Goal: Task Accomplishment & Management: Complete application form

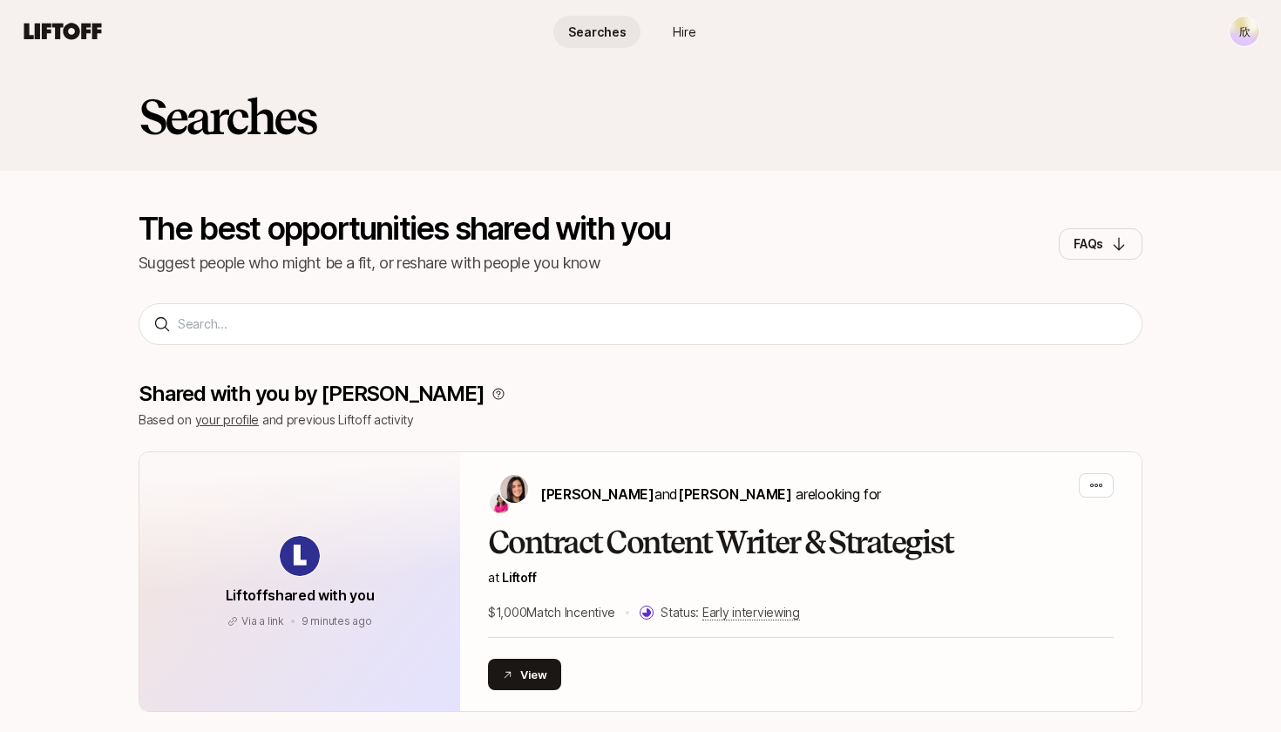
scroll to position [62, 0]
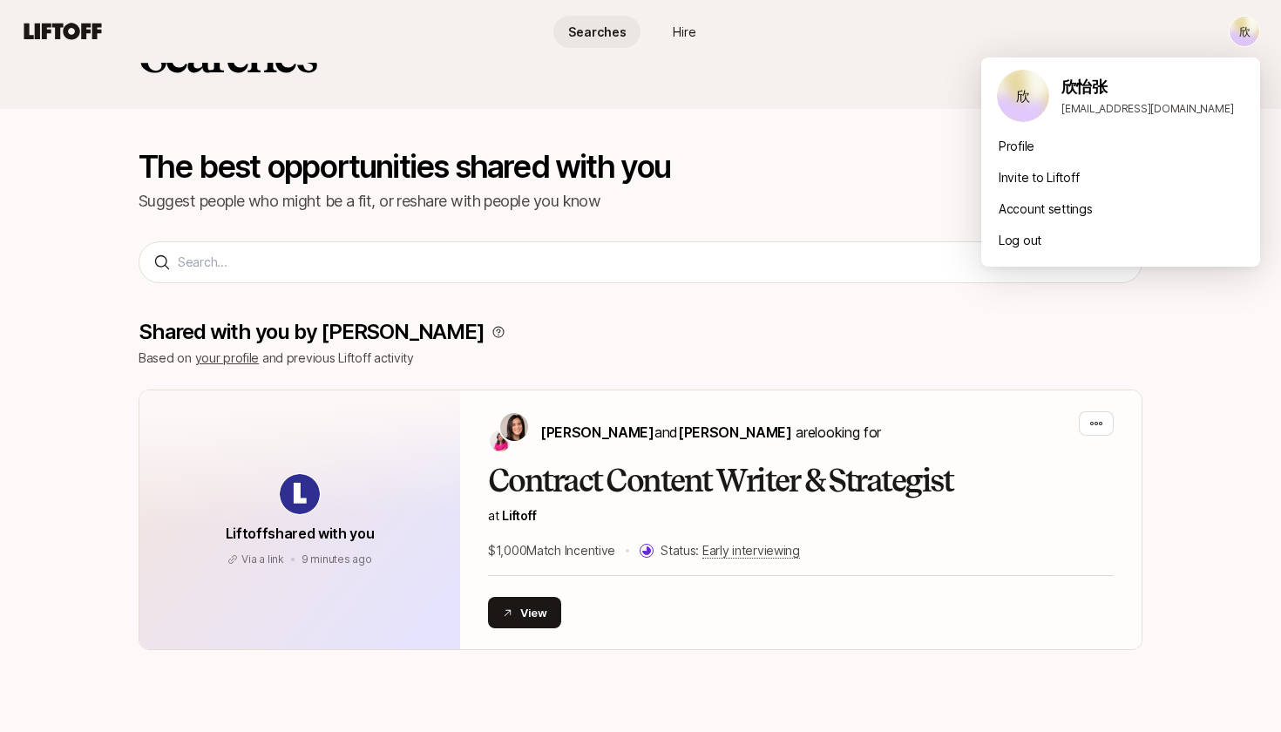
click at [1250, 32] on html "欣 Searches Hire Searches Hire 欣 Searches The best opportunities shared with you…" at bounding box center [640, 304] width 1281 height 732
click at [1047, 234] on div "Log out" at bounding box center [1120, 240] width 279 height 31
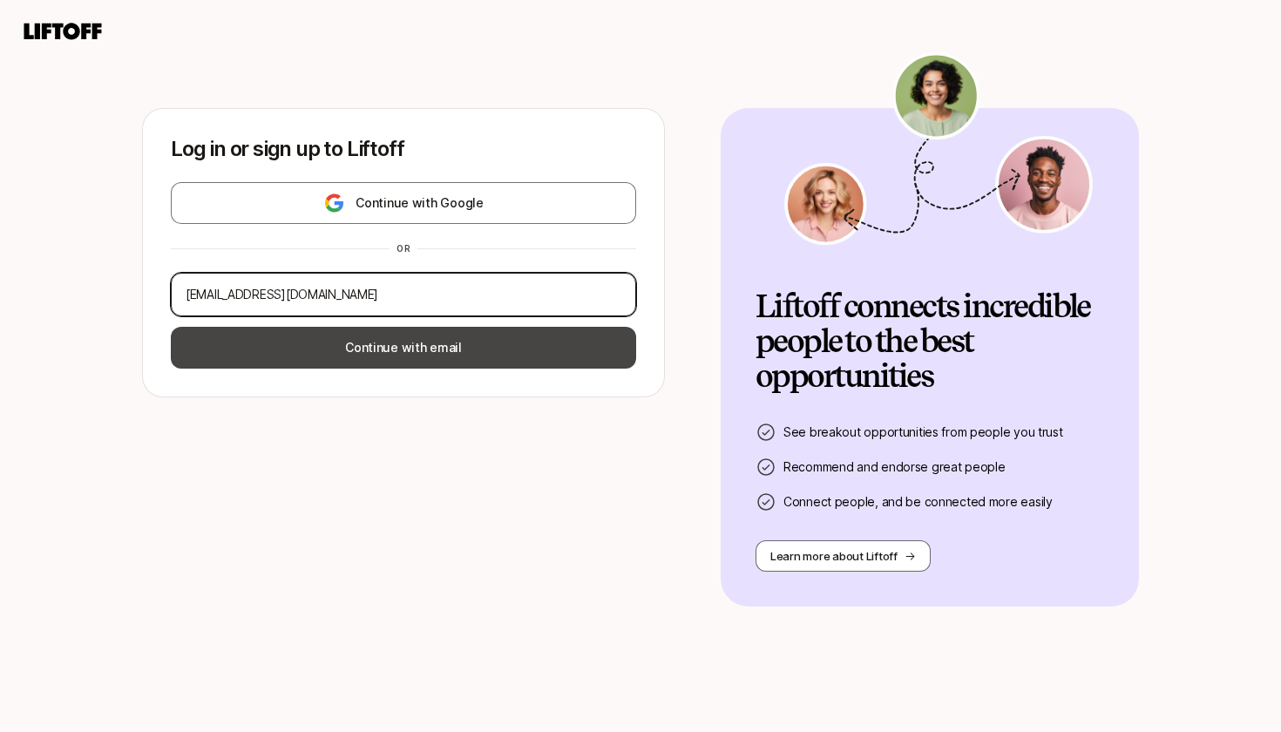
type input "xinyi.zhang@koraai.co"
click at [444, 346] on button "Continue with email" at bounding box center [403, 348] width 465 height 42
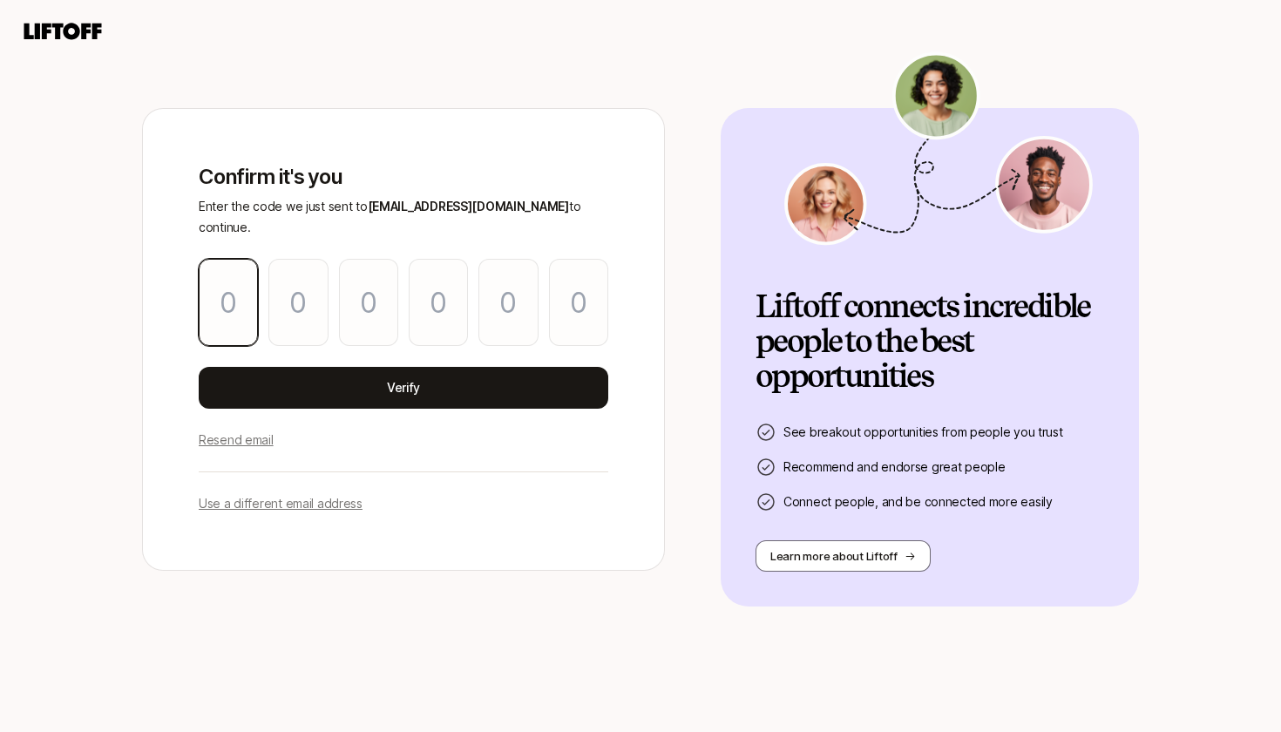
click at [228, 292] on input "Please enter OTP character 1" at bounding box center [228, 302] width 59 height 87
paste input "1"
type input "1"
type input "9"
type input "6"
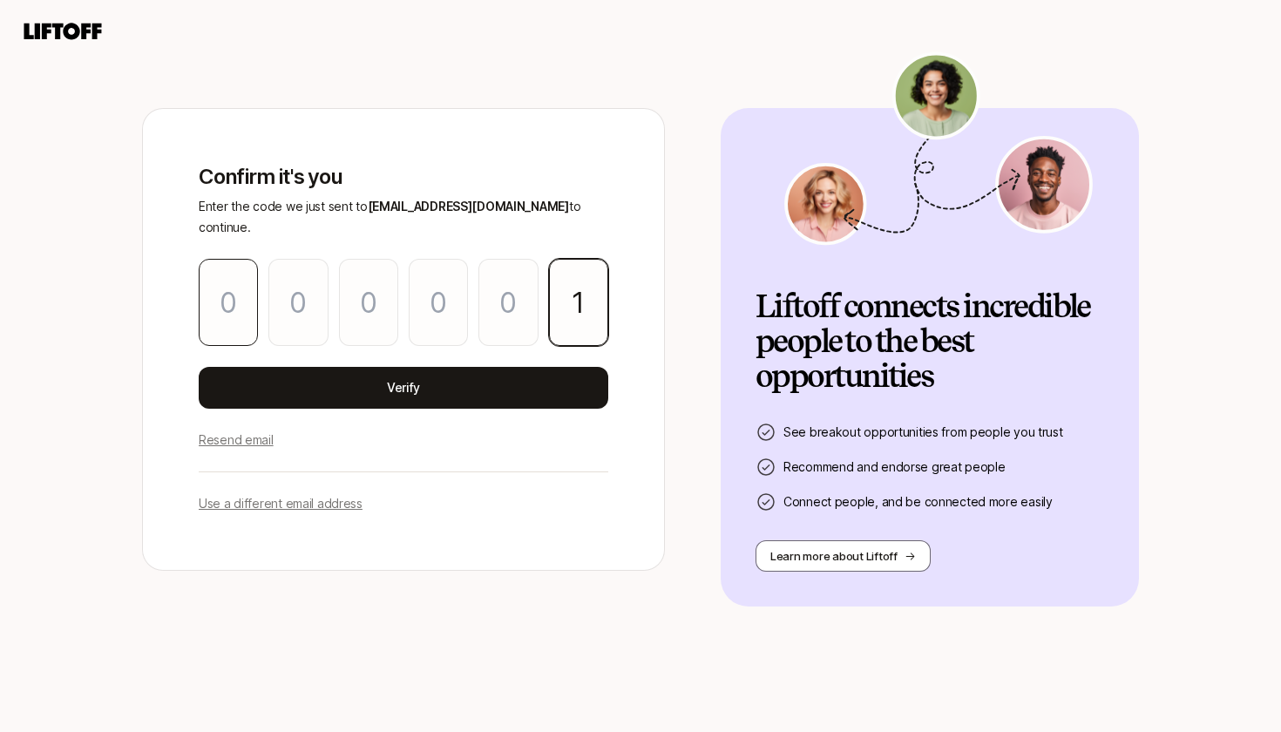
type input "3"
type input "9"
type input "8"
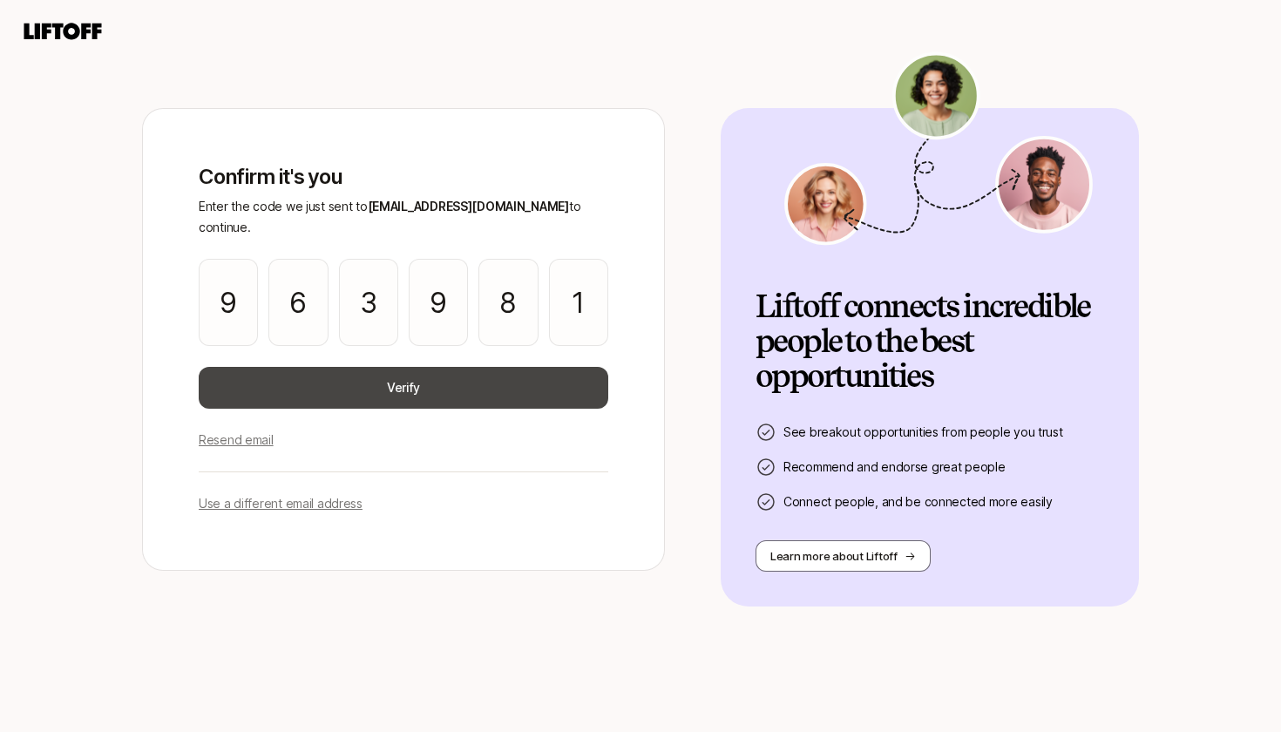
click at [250, 369] on button "Verify" at bounding box center [404, 388] width 410 height 42
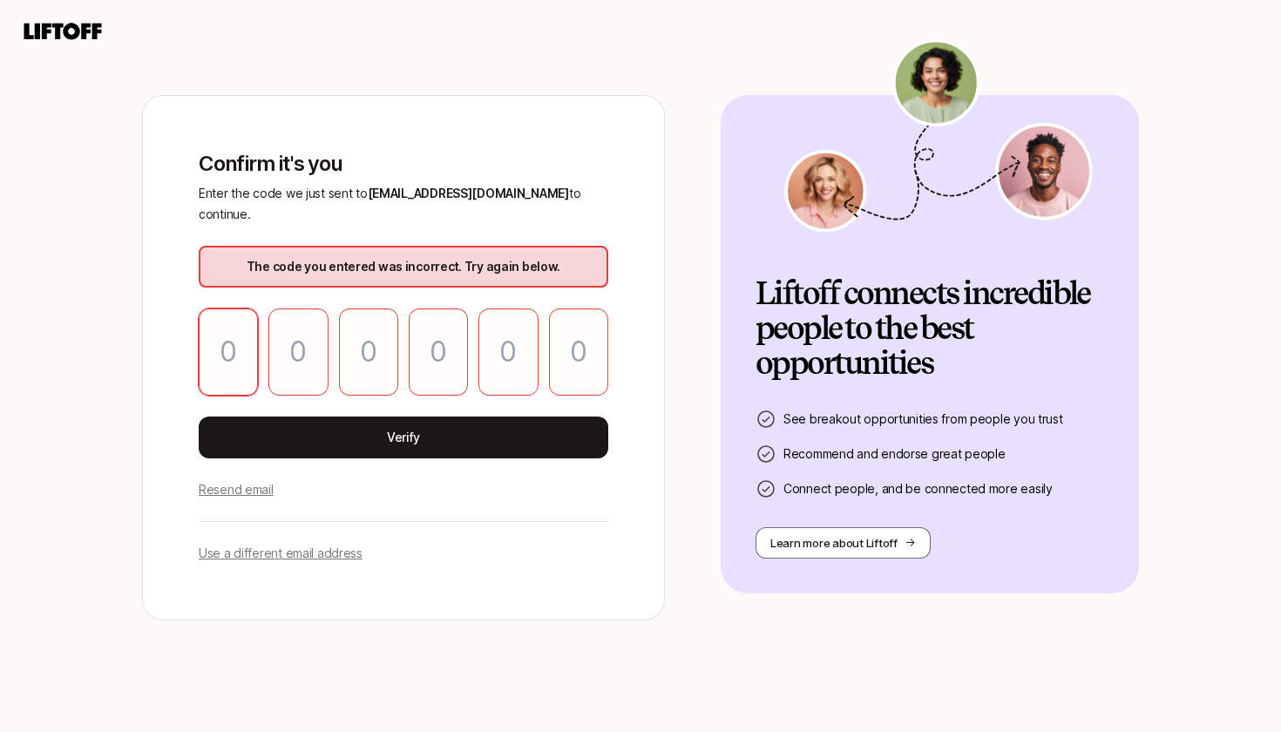
click at [227, 340] on input "Please enter OTP character 1" at bounding box center [228, 351] width 59 height 87
paste input "8"
type input "8"
type input "1"
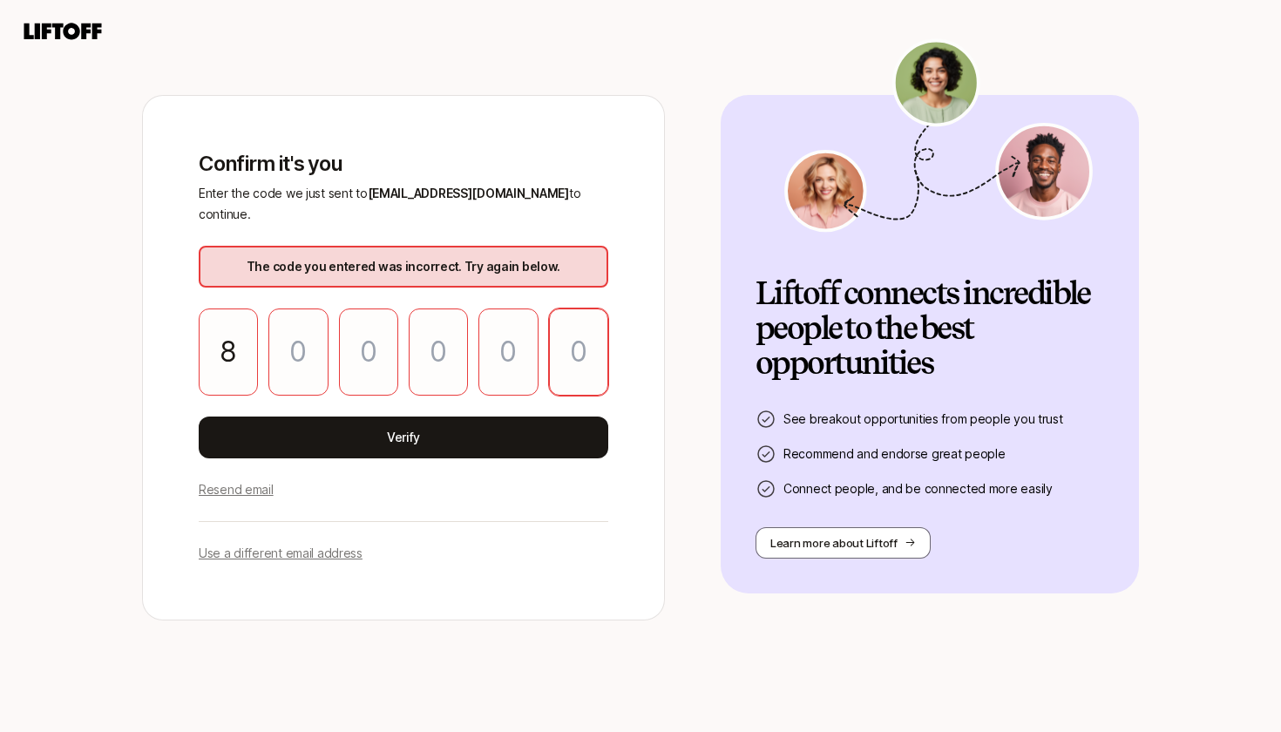
type input "1"
type input "8"
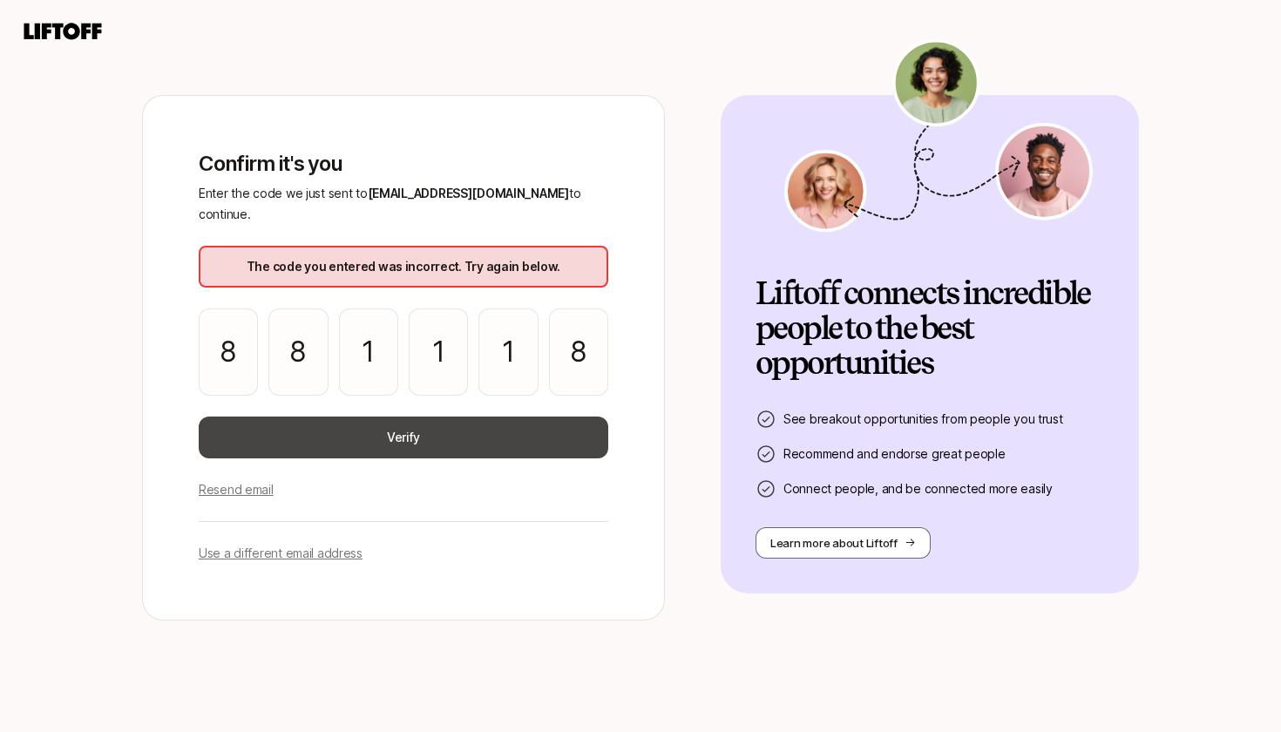
click at [297, 427] on button "Verify" at bounding box center [404, 438] width 410 height 42
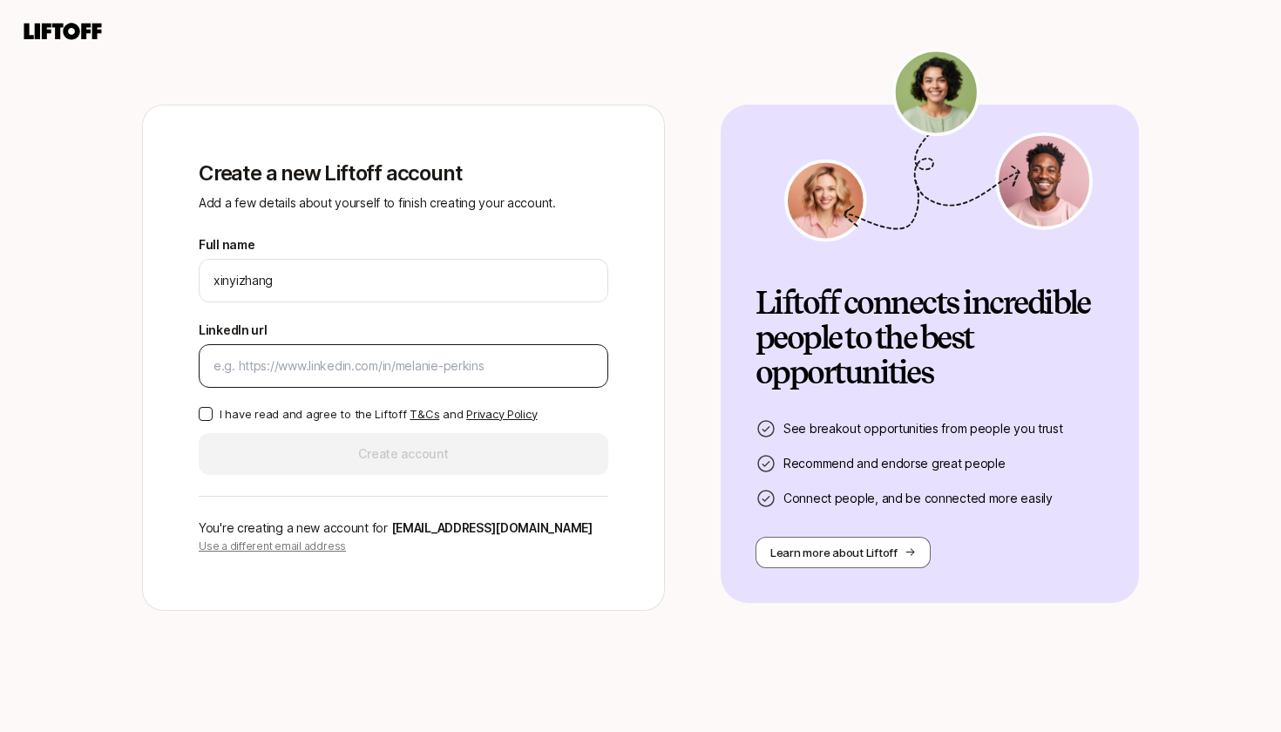
type input "xinyizhang"
click at [393, 382] on div at bounding box center [404, 366] width 410 height 44
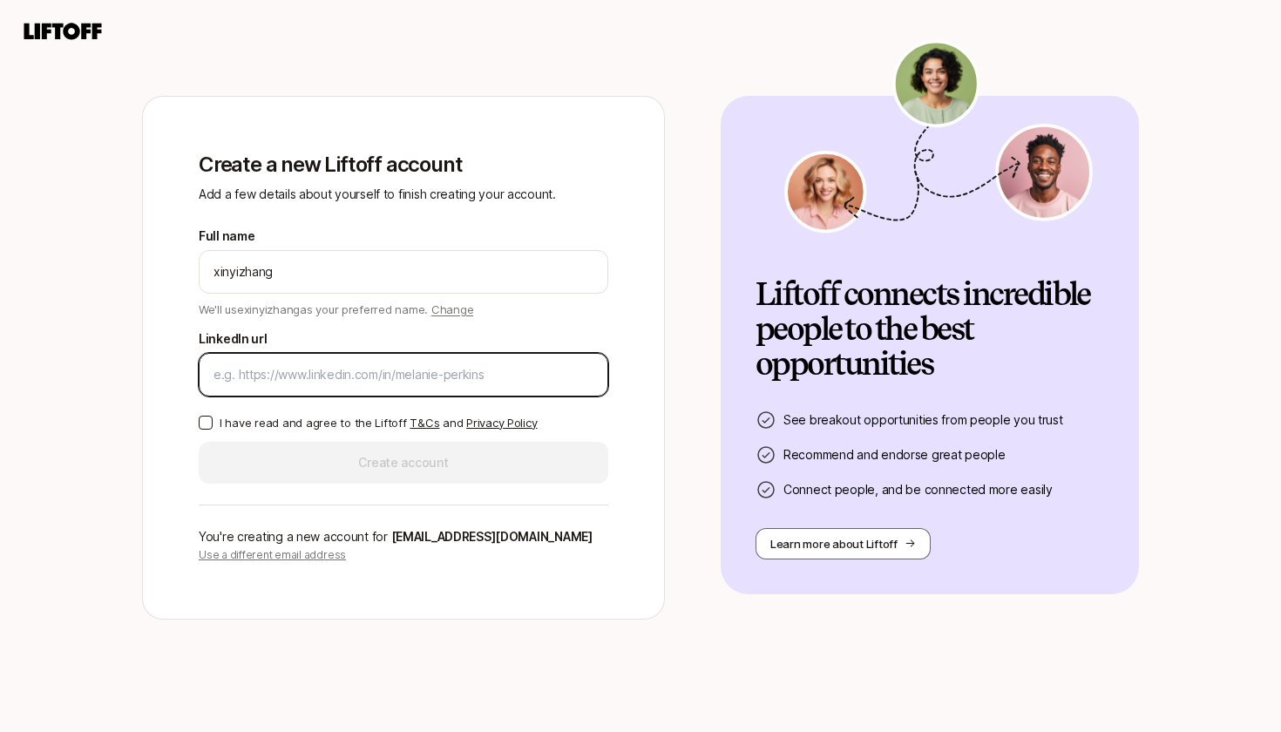
click at [436, 373] on input "LinkedIn url" at bounding box center [403, 374] width 380 height 21
click at [367, 375] on input "LinkedIn url" at bounding box center [403, 374] width 380 height 21
click at [390, 364] on input "LinkedIn url" at bounding box center [403, 374] width 380 height 21
paste input "www.linkedin.com/in/欣怡-张-280531350"
type input "www.linkedin.com/in/欣怡-张-280531350"
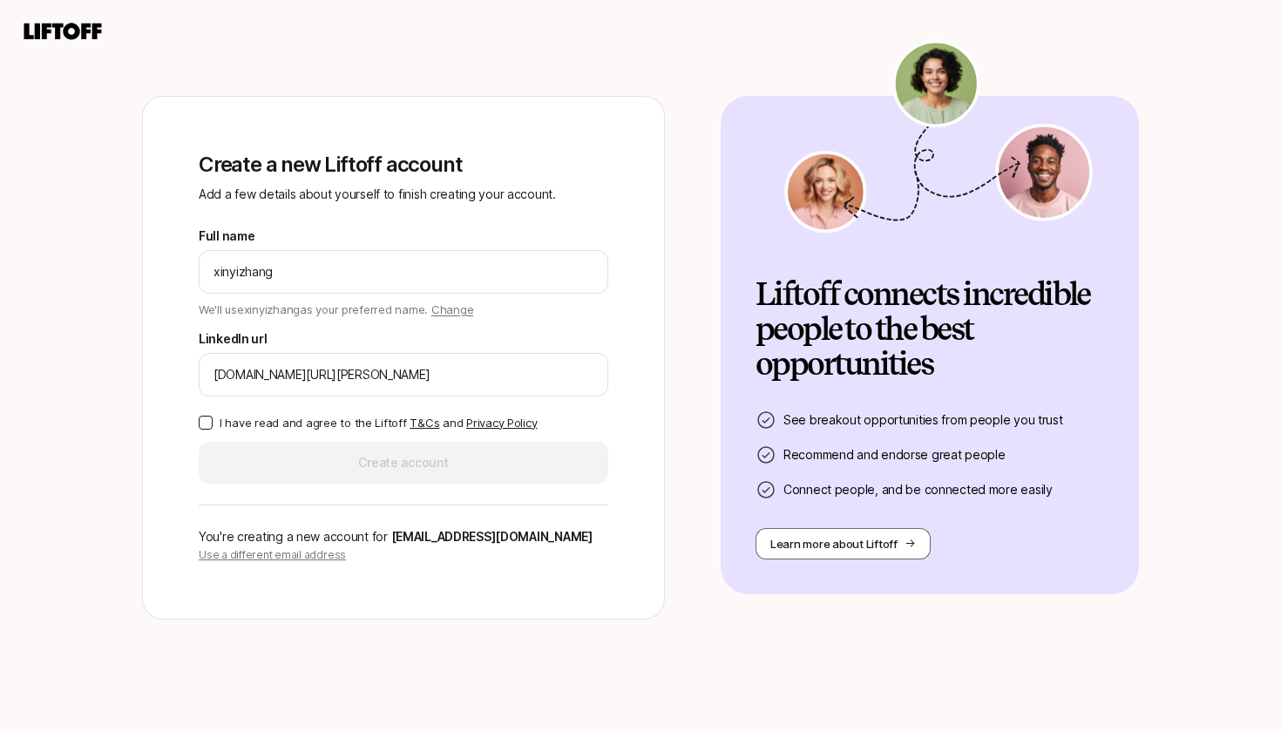
click at [197, 418] on div "Create a new Liftoff account Add a few details about yourself to finish creatin…" at bounding box center [403, 358] width 465 height 466
click at [202, 422] on button "I have read and agree to the Liftoff T&Cs and Privacy Policy" at bounding box center [206, 423] width 14 height 14
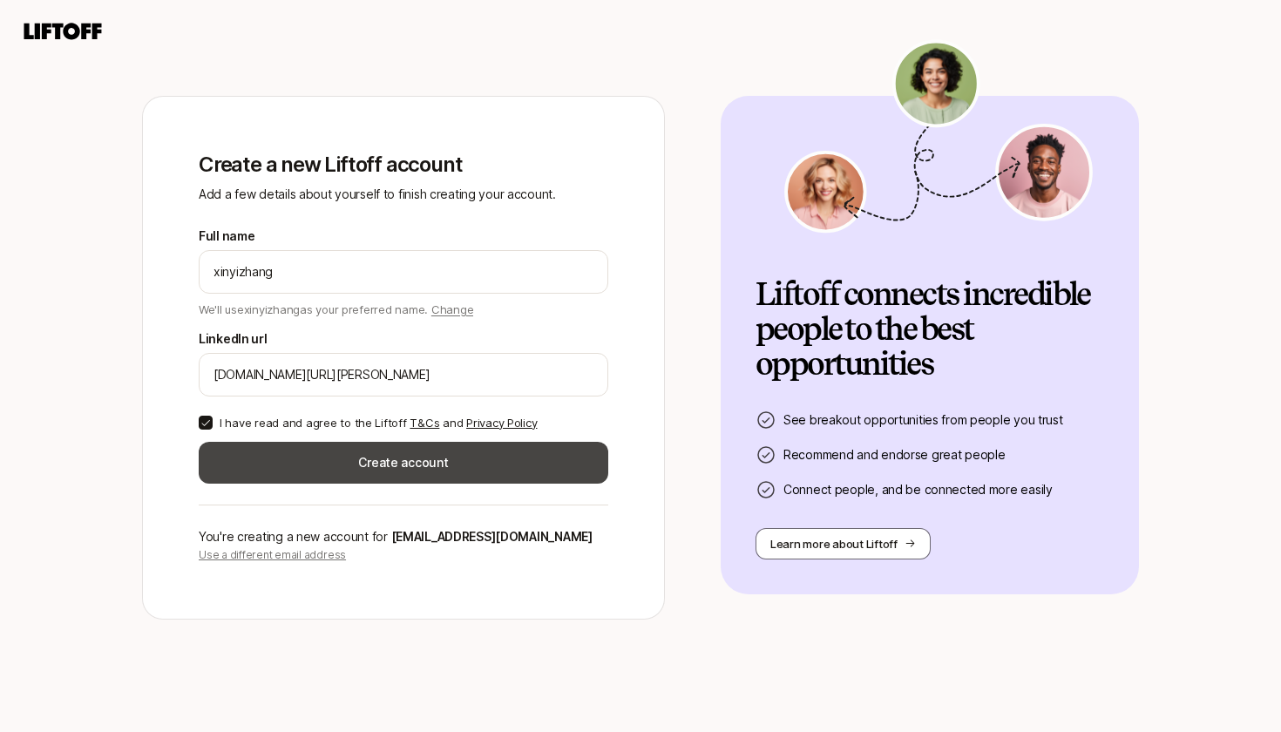
click at [271, 451] on button "Create account" at bounding box center [404, 463] width 410 height 42
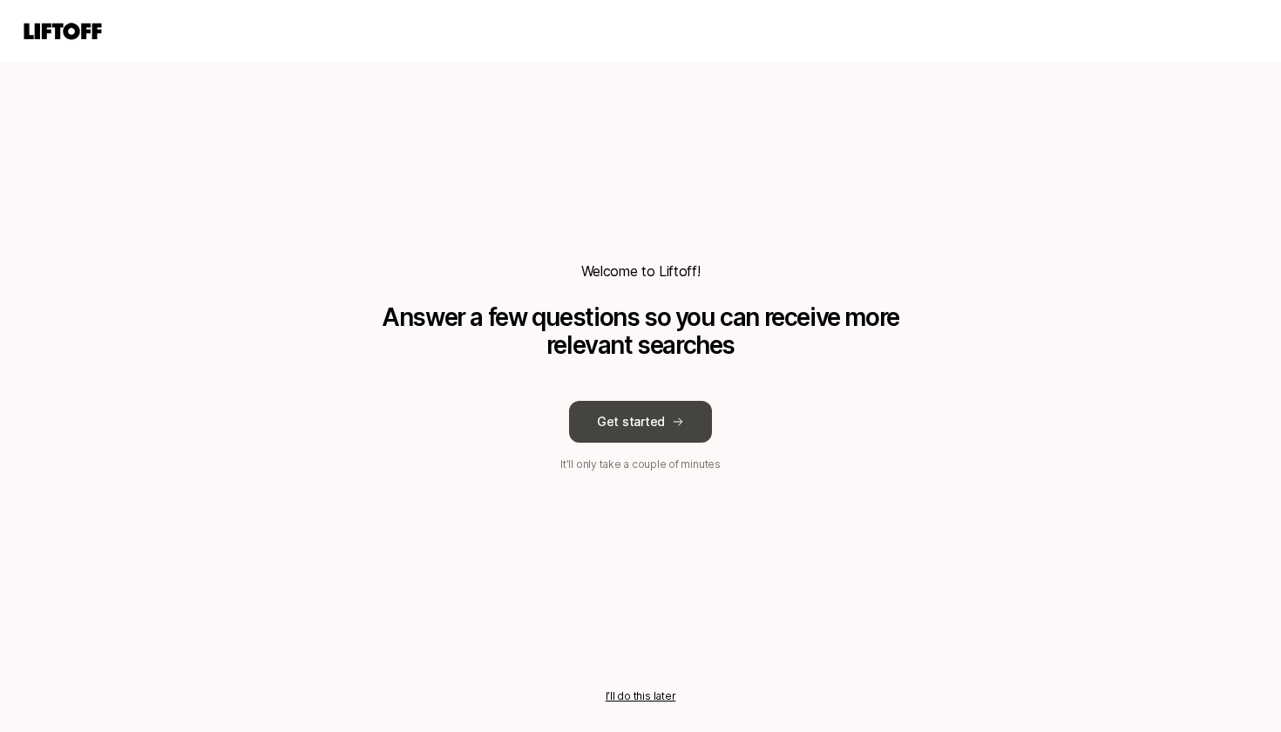
click at [622, 426] on button "Get started" at bounding box center [640, 422] width 143 height 42
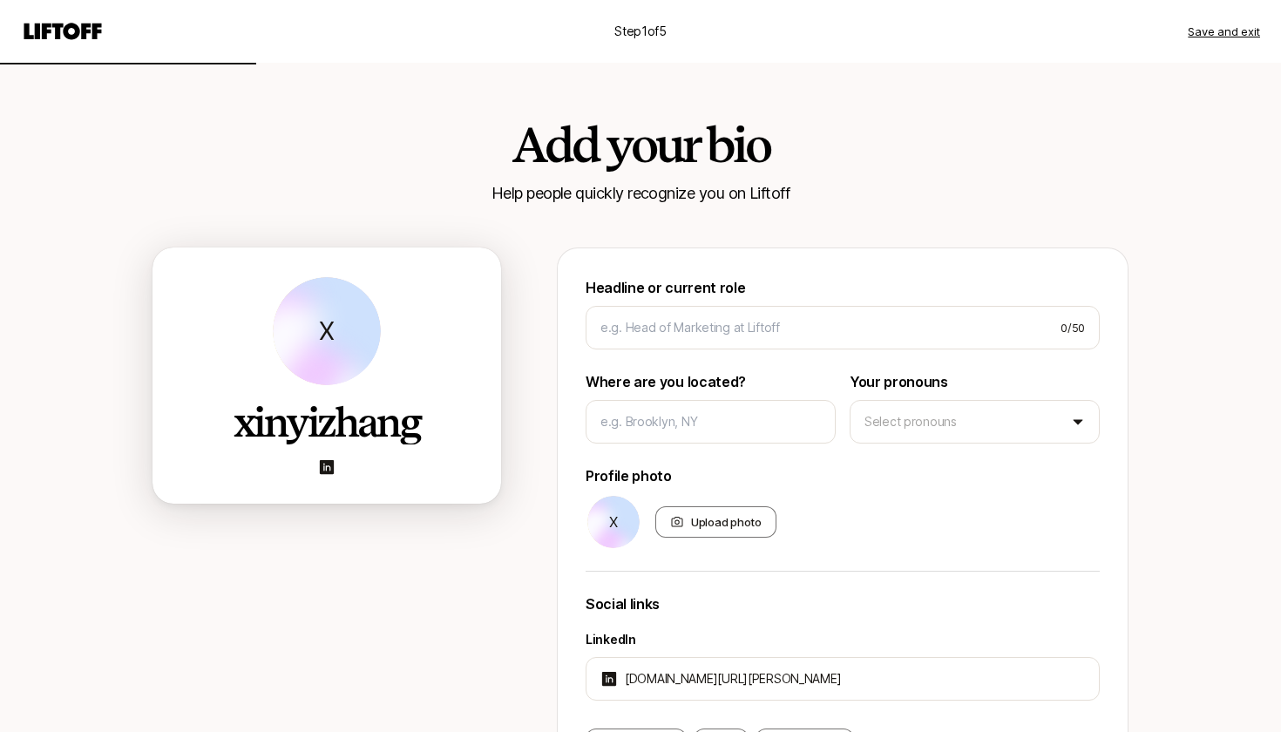
click at [1210, 32] on button "Save and exit" at bounding box center [1224, 31] width 72 height 17
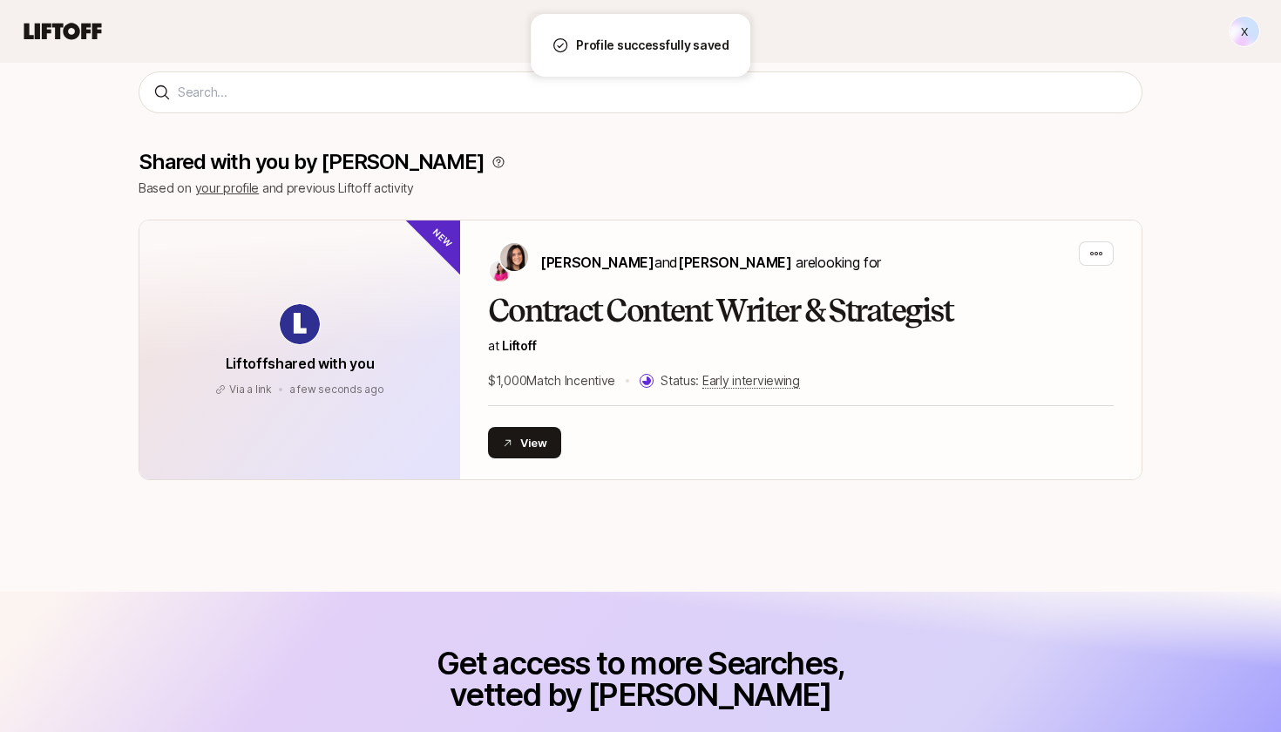
scroll to position [322, 0]
